Goal: Use online tool/utility: Utilize a website feature to perform a specific function

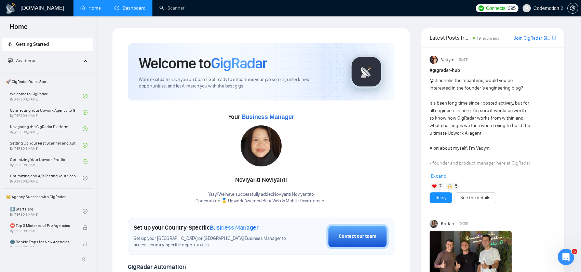
click at [118, 5] on link "Dashboard" at bounding box center [130, 8] width 31 height 6
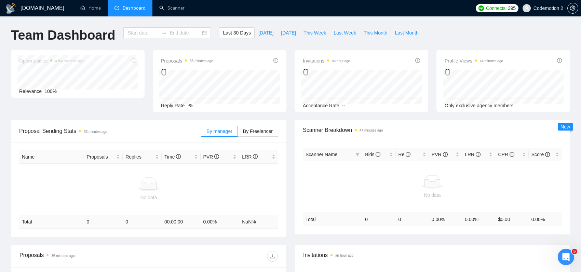
type input "2025-09-10"
type input "2025-10-10"
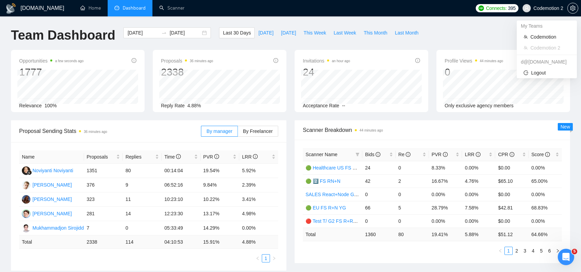
click at [551, 8] on span "Codemotion 2" at bounding box center [549, 8] width 30 height 0
click at [575, 11] on icon "setting" at bounding box center [572, 7] width 5 height 5
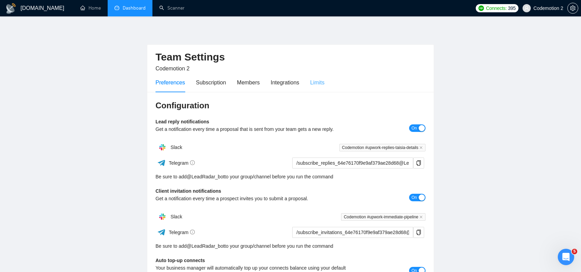
click at [318, 90] on div "Limits" at bounding box center [317, 82] width 14 height 19
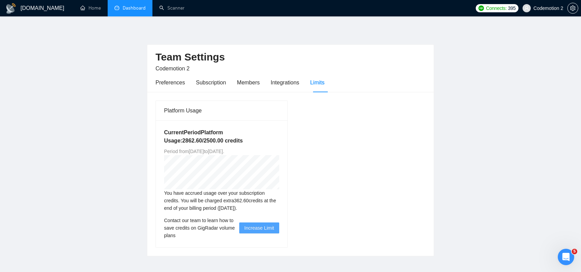
click at [249, 228] on span "Increase Limit" at bounding box center [259, 228] width 30 height 8
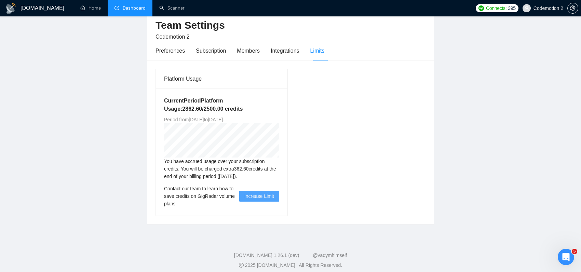
scroll to position [31, 0]
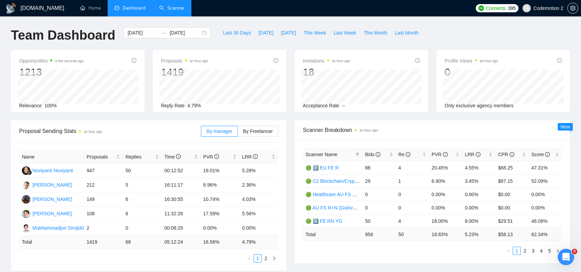
click at [169, 9] on link "Scanner" at bounding box center [171, 8] width 25 height 6
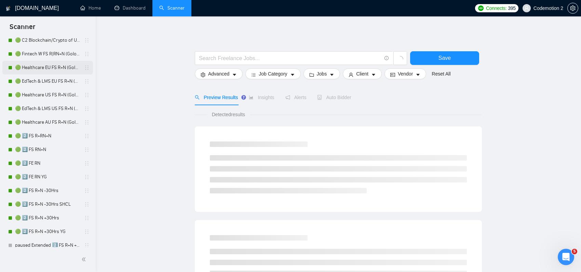
scroll to position [78, 0]
click at [39, 136] on link "🟢 2️⃣ FS R+RN+N" at bounding box center [47, 136] width 65 height 14
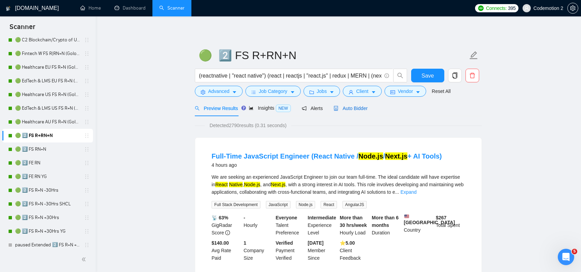
click at [350, 111] on span "Auto Bidder" at bounding box center [351, 108] width 34 height 5
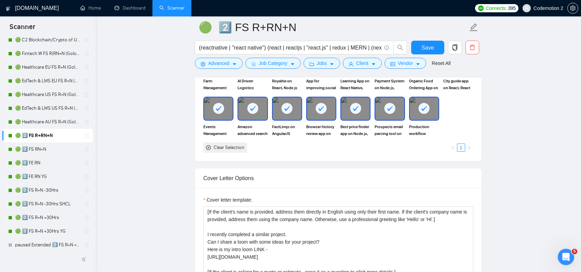
scroll to position [788, 0]
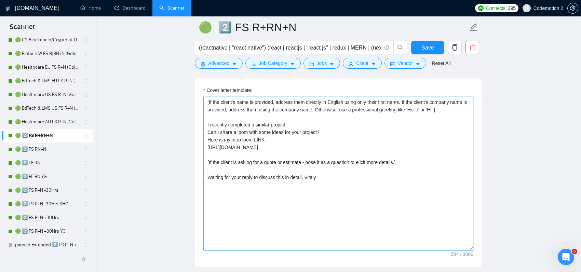
click at [208, 148] on textarea "[If the client's name is provided, address them directly in English using only …" at bounding box center [338, 174] width 270 height 154
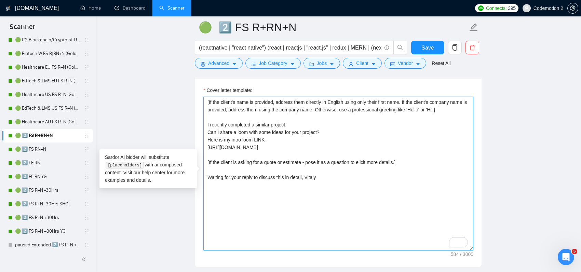
click at [376, 149] on textarea "[If the client's name is provided, address them directly in English using only …" at bounding box center [338, 174] width 270 height 154
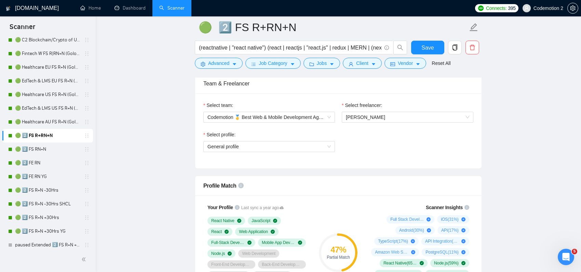
scroll to position [321, 0]
